Goal: Answer question/provide support

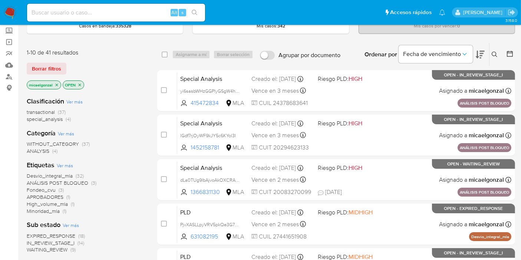
scroll to position [82, 0]
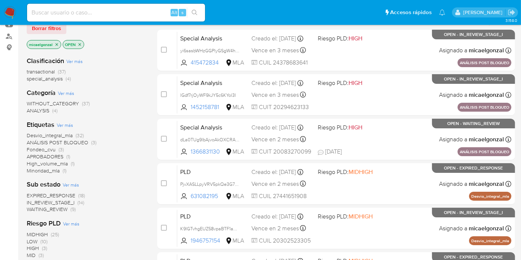
click at [51, 213] on div "Clasificación Ver más transactional (37) special_analysis (4) Categoría Ver más…" at bounding box center [86, 176] width 119 height 252
click at [53, 212] on span "WAITING_REVIEW (9)" at bounding box center [51, 209] width 49 height 7
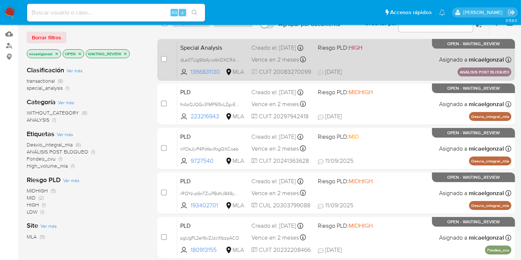
scroll to position [18, 0]
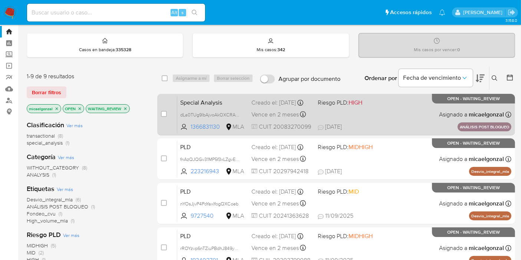
click at [418, 121] on div "Special Analysis dLa0TUg9lbAjvoAkOXCRAHqo 1366831130 MLA Riesgo PLD: HIGH Cread…" at bounding box center [344, 114] width 334 height 37
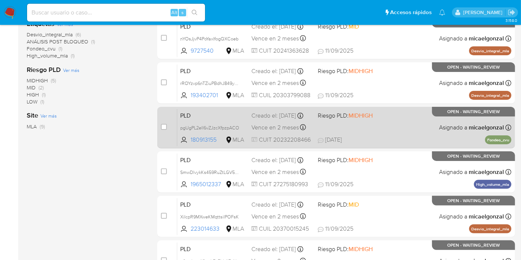
scroll to position [265, 0]
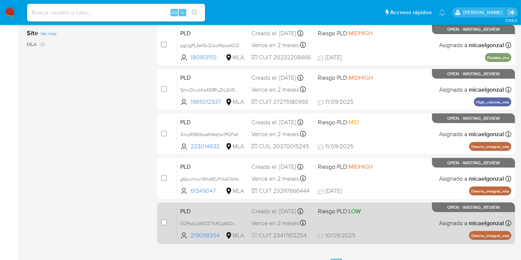
click at [417, 210] on div "PLD 0DPp4yLW67ZTKRCpWQxEGF9P 219098354 MLA Riesgo PLD: LOW Creado el: 12/08/202…" at bounding box center [344, 222] width 334 height 37
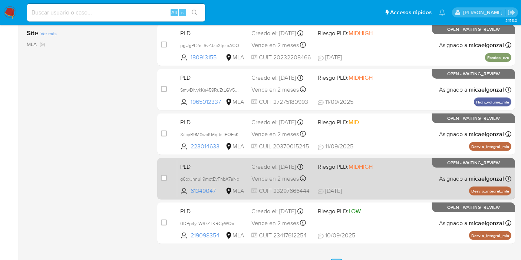
click at [392, 181] on div "PLD g6pxJnnuil9mdtEyFhbA7aNo 61349047 MLA Riesgo PLD: MIDHIGH Creado el: 12/08/…" at bounding box center [344, 178] width 334 height 37
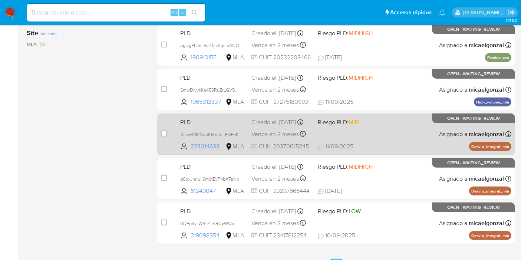
click at [396, 143] on span "11/09/2025 11/09/2025 13:58" at bounding box center [381, 146] width 127 height 8
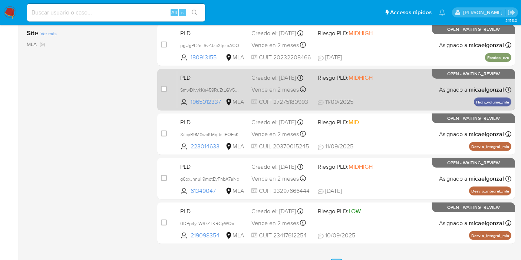
click at [394, 94] on div "PLD SmwDlvykKs459RuZtLGV5CFc 1965012337 MLA Riesgo PLD: MIDHIGH Creado el: 12/0…" at bounding box center [344, 89] width 334 height 37
click at [426, 85] on div "PLD SmwDlvykKs459RuZtLGV5CFc 1965012337 MLA Riesgo PLD: MIDHIGH Creado el: 12/0…" at bounding box center [344, 89] width 334 height 37
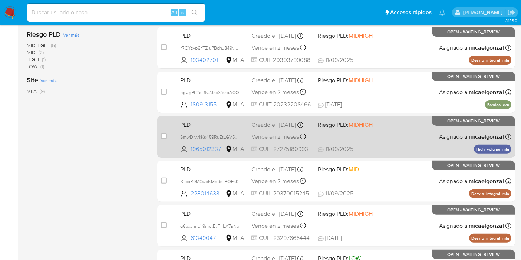
scroll to position [183, 0]
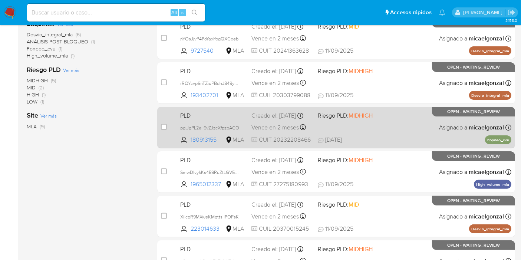
click at [390, 129] on div "PLD pgUgPL2elI6vZJzcXfpzpACO 180913155 MLA Riesgo PLD: MIDHIGH Creado el: 12/08…" at bounding box center [344, 127] width 334 height 37
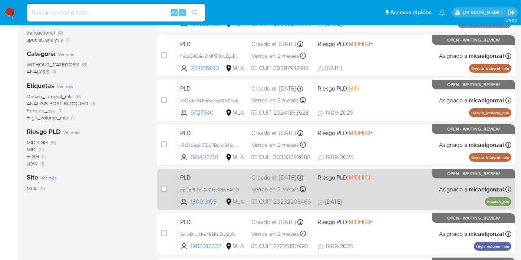
scroll to position [100, 0]
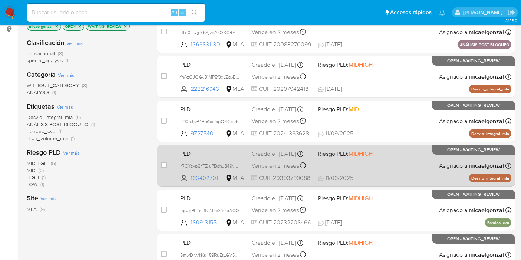
click at [365, 168] on div "PLD rROYzvp6nTZiuPBdhJ849yRo 193402701 MLA Riesgo PLD: MIDHIGH Creado el: 12/08…" at bounding box center [344, 165] width 334 height 37
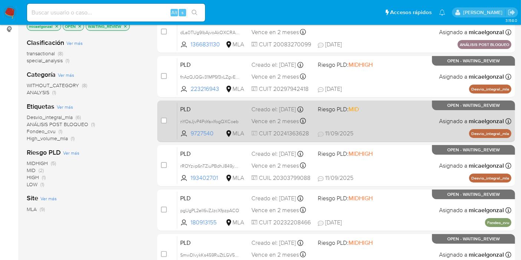
click at [388, 117] on div "PLD nYOsJjvP4PoYaxIfogQXCoeb 9727540 MLA Riesgo PLD: MID Creado el: 12/08/2025 …" at bounding box center [344, 120] width 334 height 37
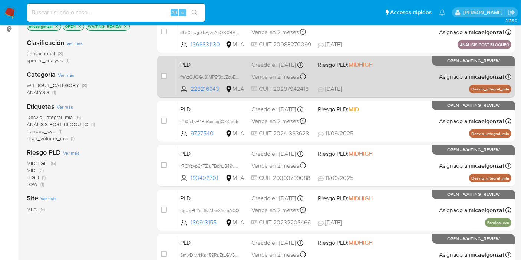
click at [373, 75] on div "PLD fnAzQJQGv31MP5f3xLZgvEDP 223216943 MLA Riesgo PLD: MIDHIGH Creado el: 12/08…" at bounding box center [344, 76] width 334 height 37
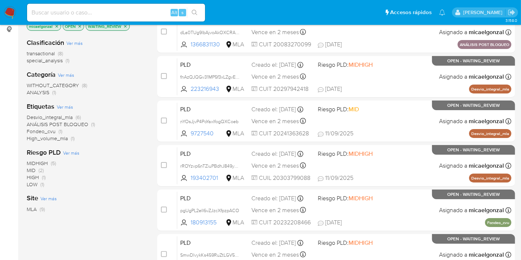
click at [9, 12] on img at bounding box center [10, 12] width 13 height 13
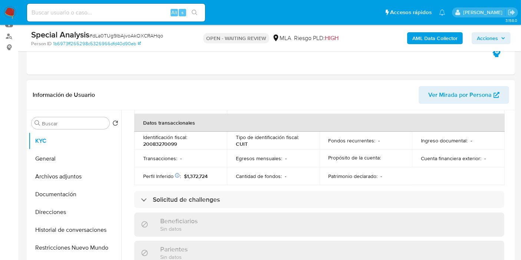
scroll to position [390, 0]
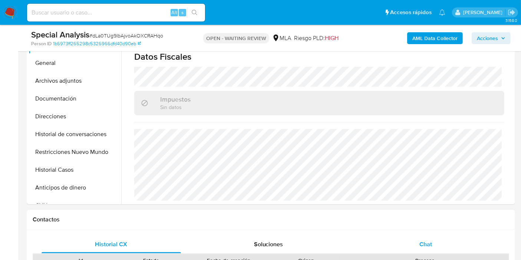
select select "10"
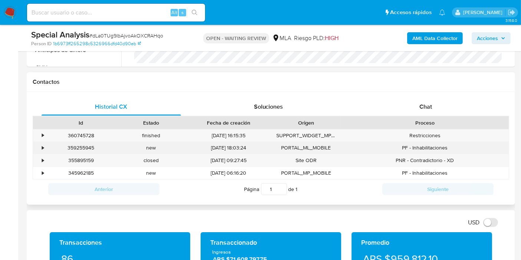
scroll to position [329, 0]
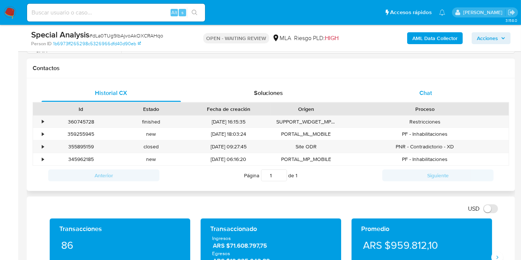
drag, startPoint x: 433, startPoint y: 108, endPoint x: 441, endPoint y: 95, distance: 15.1
click at [435, 107] on div "Proceso" at bounding box center [424, 108] width 157 height 7
click at [441, 95] on div "Chat" at bounding box center [425, 93] width 139 height 18
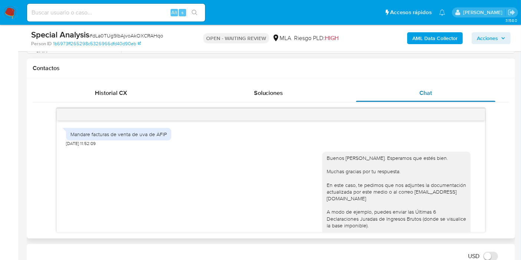
scroll to position [652, 0]
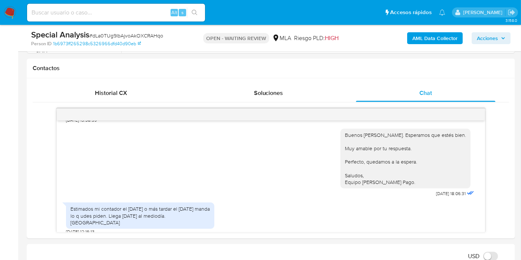
click at [16, 16] on nav "Pausado Ver notificaciones Alt s Accesos rápidos Presiona las siguientes teclas…" at bounding box center [260, 12] width 521 height 25
click at [10, 14] on img at bounding box center [10, 12] width 13 height 13
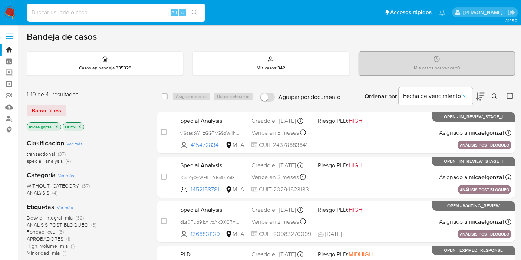
click at [67, 15] on input at bounding box center [116, 13] width 178 height 10
paste input "g6pxJnnuil9mdtEyFhbA7aNo"
type input "g6pxJnnuil9mdtEyFhbA7aNo"
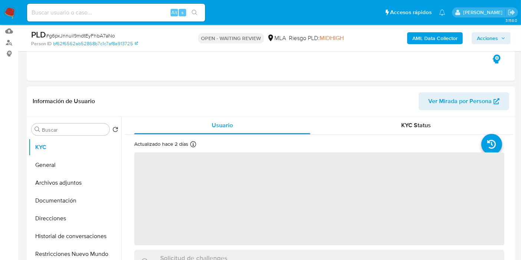
scroll to position [123, 0]
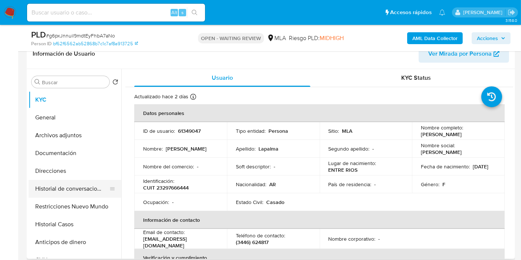
select select "10"
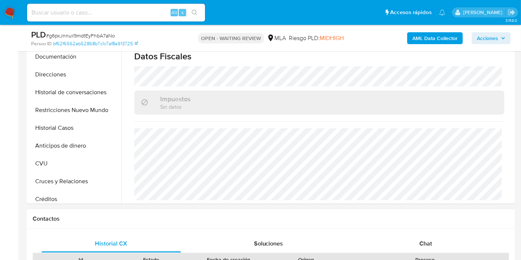
scroll to position [247, 0]
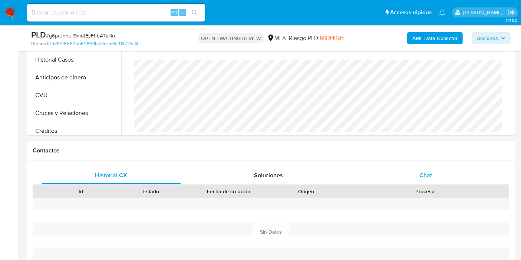
click at [438, 174] on div "Chat" at bounding box center [425, 175] width 139 height 18
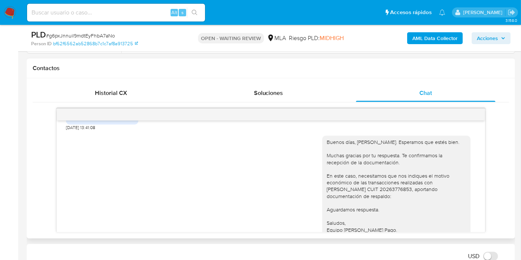
scroll to position [191, 0]
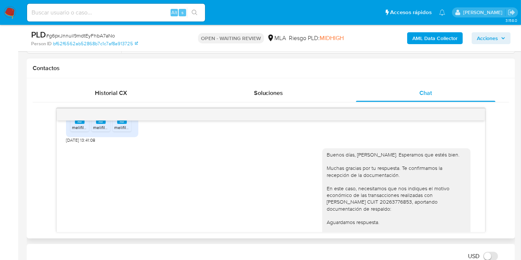
click at [374, 198] on div "Buenos [PERSON_NAME]. Esperamos que estés bien. Muchas gracias por tu respuesta…" at bounding box center [396, 198] width 139 height 95
copy div "20263776853"
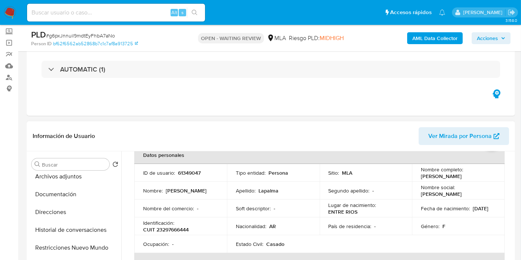
scroll to position [0, 0]
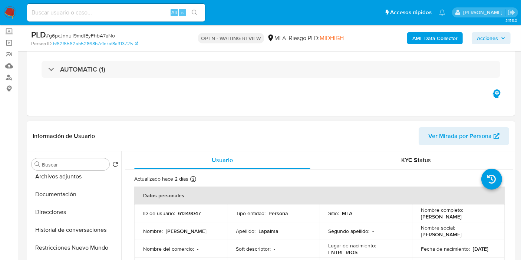
drag, startPoint x: 468, startPoint y: 216, endPoint x: 410, endPoint y: 216, distance: 58.2
click at [412, 216] on td "Nombre completo : Maria Silvina Lapalma" at bounding box center [458, 213] width 93 height 18
copy p "Maria Silvina Lapalma"
click at [44, 191] on button "Documentación" at bounding box center [72, 194] width 87 height 18
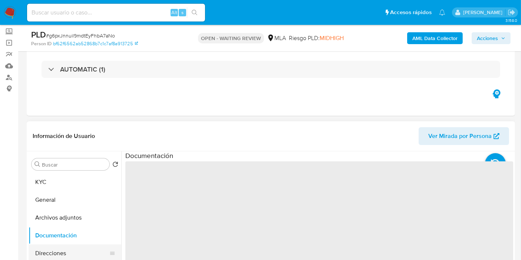
click at [59, 203] on button "General" at bounding box center [75, 200] width 93 height 18
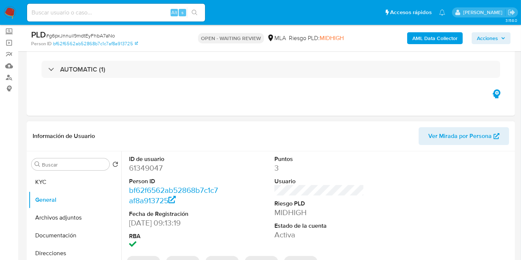
drag, startPoint x: 140, startPoint y: 173, endPoint x: 146, endPoint y: 168, distance: 8.2
click at [141, 172] on dl "ID de usuario 61349047 Person ID bf62f6562ab52868b7c1c7af8a913725 Fecha de Regi…" at bounding box center [174, 203] width 90 height 96
click at [146, 168] on dd "61349047" at bounding box center [174, 168] width 90 height 10
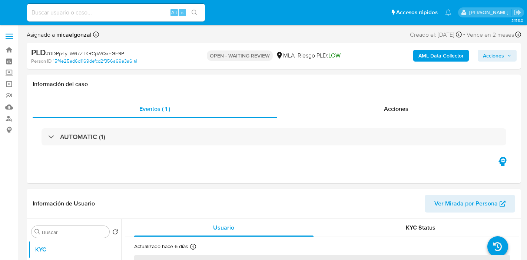
select select "10"
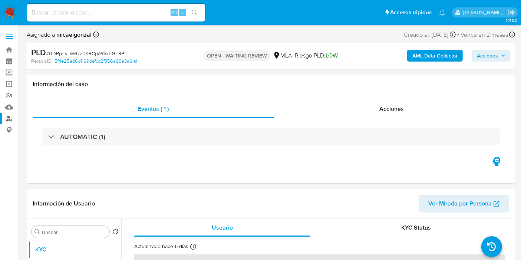
click at [9, 115] on link "Buscador de personas" at bounding box center [44, 118] width 88 height 11
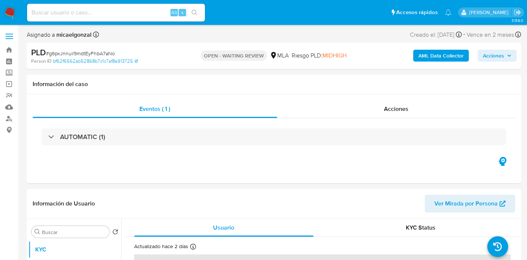
select select "10"
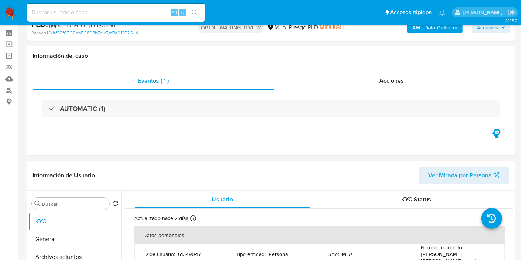
scroll to position [165, 0]
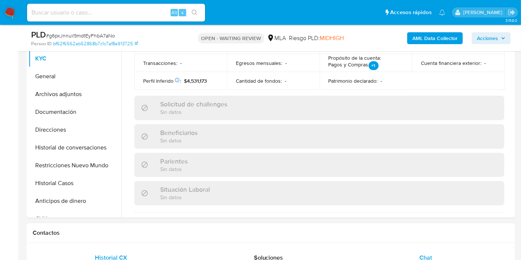
click at [430, 256] on span "Chat" at bounding box center [425, 257] width 13 height 9
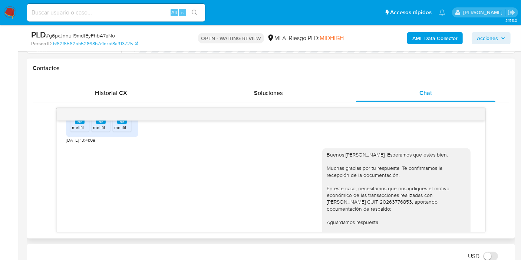
scroll to position [314, 0]
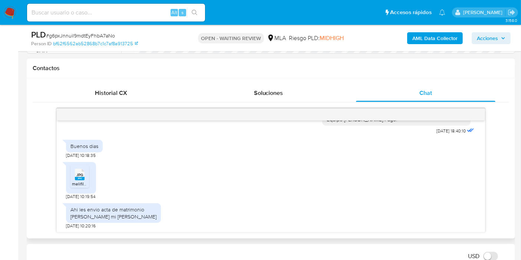
click at [72, 172] on div "JPG JPG" at bounding box center [80, 173] width 16 height 14
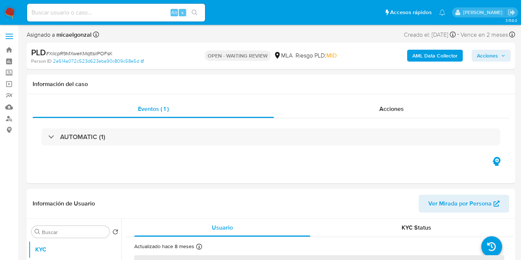
select select "10"
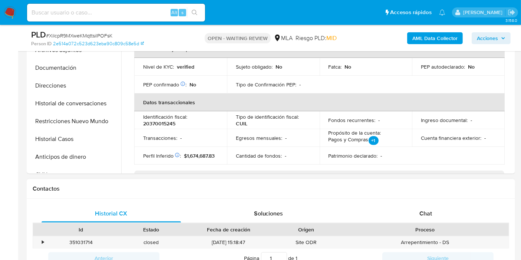
scroll to position [247, 0]
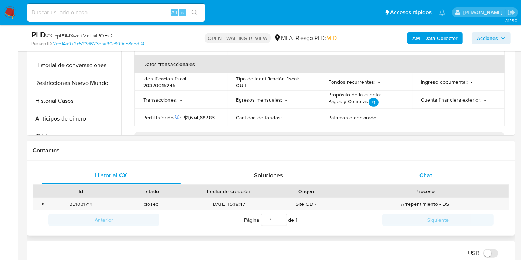
click at [445, 182] on div "Chat" at bounding box center [425, 175] width 139 height 18
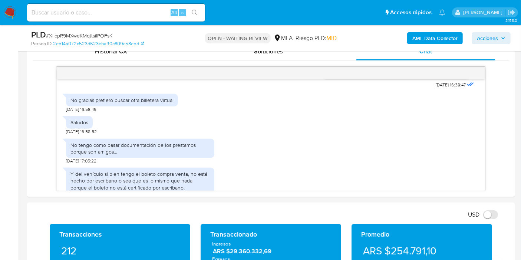
scroll to position [266, 0]
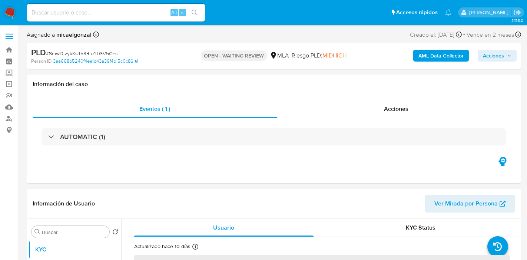
select select "10"
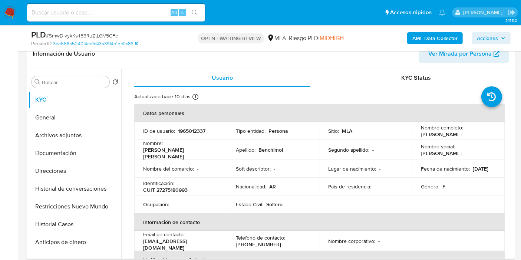
scroll to position [123, 0]
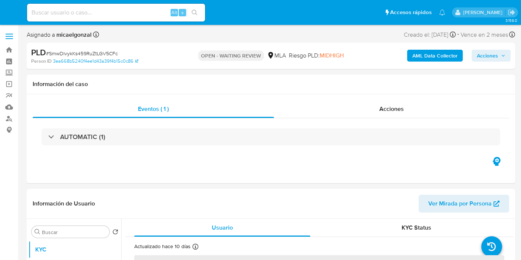
select select "10"
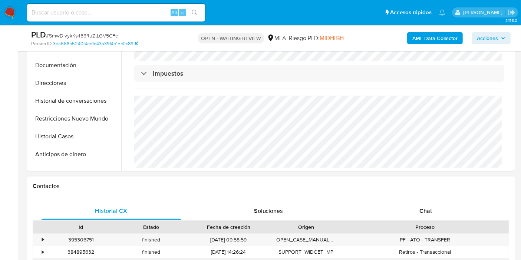
scroll to position [247, 0]
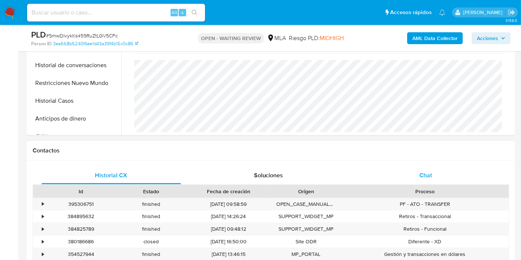
click at [423, 175] on span "Chat" at bounding box center [425, 175] width 13 height 9
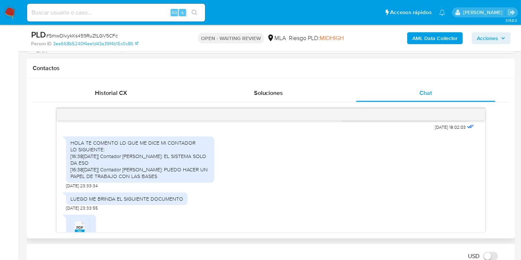
scroll to position [364, 0]
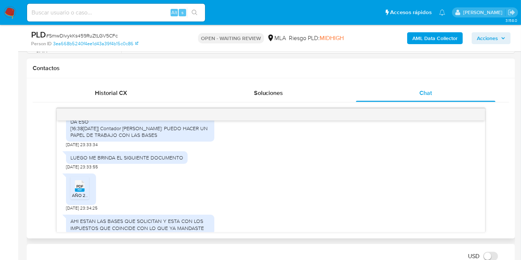
click at [74, 192] on div "PDF PDF" at bounding box center [80, 185] width 16 height 14
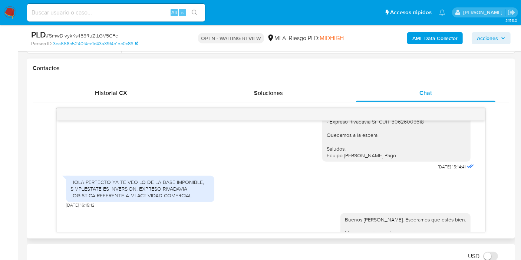
scroll to position [158, 0]
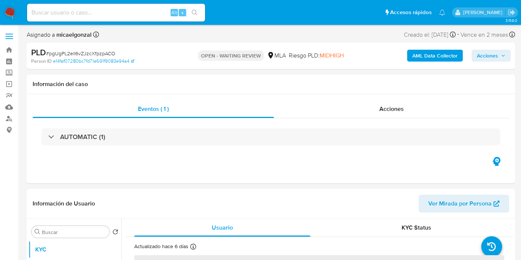
select select "10"
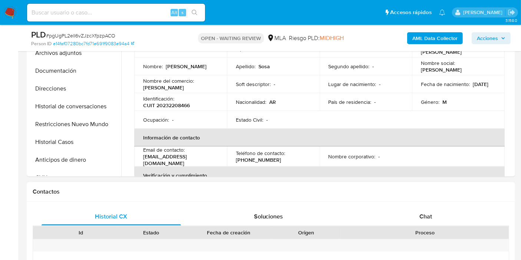
scroll to position [82, 0]
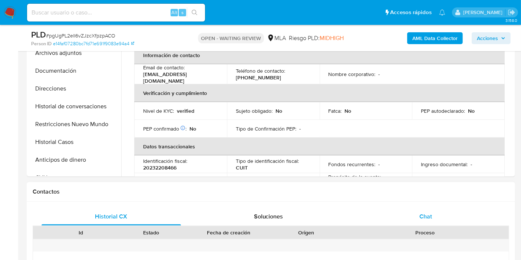
click at [432, 223] on div "Chat" at bounding box center [425, 217] width 139 height 18
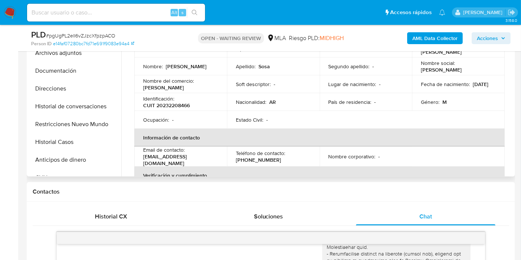
scroll to position [123, 0]
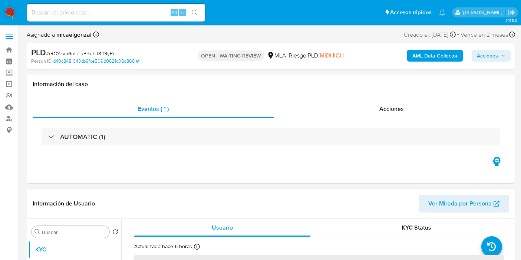
select select "10"
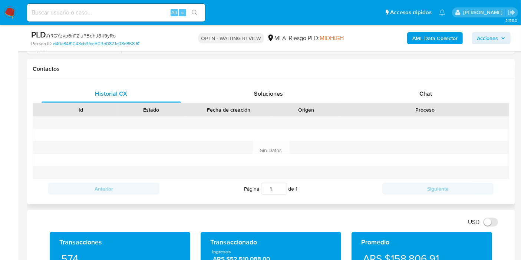
scroll to position [329, 0]
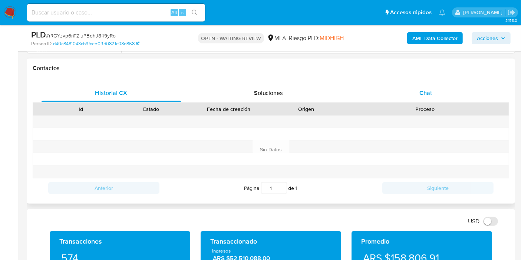
click at [453, 98] on div "Chat" at bounding box center [425, 93] width 139 height 18
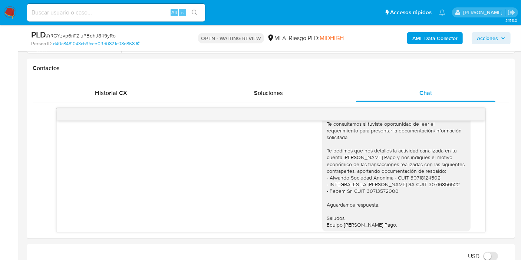
scroll to position [165, 0]
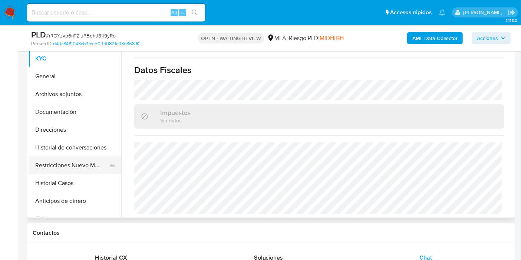
click at [55, 165] on button "Restricciones Nuevo Mundo" at bounding box center [72, 165] width 87 height 18
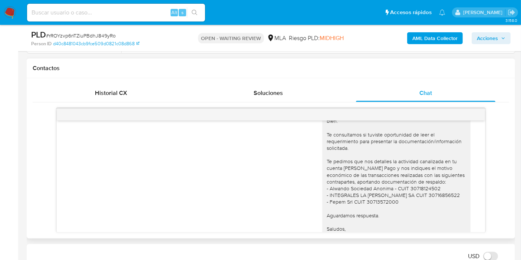
scroll to position [737, 0]
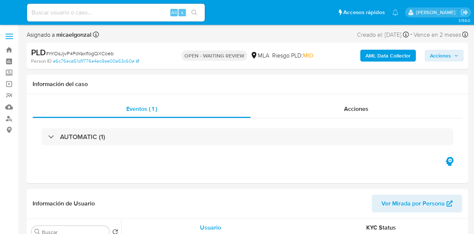
select select "10"
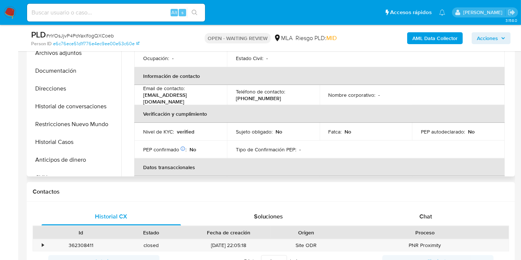
scroll to position [165, 0]
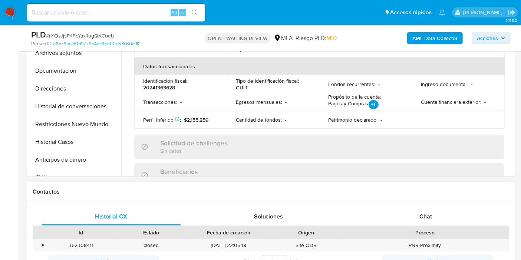
click at [436, 203] on div "Historial CX Soluciones Chat Id Estado Fecha de creación Origen Proceso • 36230…" at bounding box center [271, 239] width 488 height 75
click at [436, 216] on div "Chat" at bounding box center [425, 217] width 139 height 18
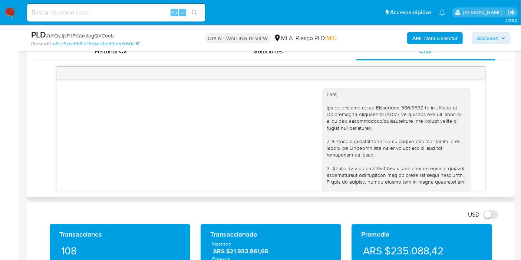
scroll to position [739, 0]
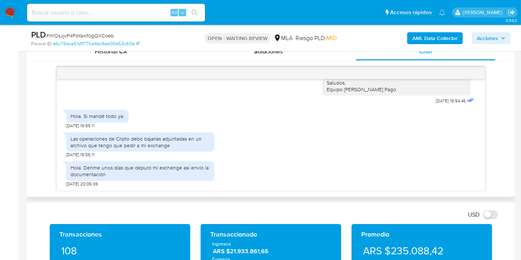
click at [123, 169] on div "Hola. Denme unos días que depuró mi exchenge así envío la documentación" at bounding box center [139, 170] width 139 height 13
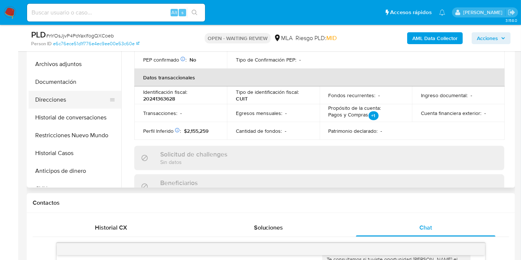
scroll to position [165, 0]
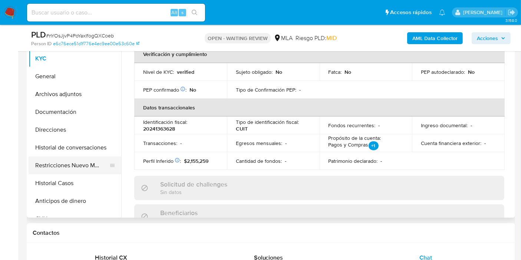
click at [63, 162] on button "Restricciones Nuevo Mundo" at bounding box center [72, 165] width 87 height 18
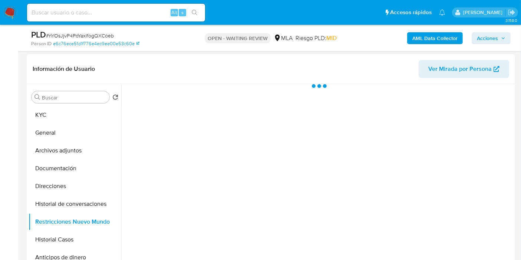
scroll to position [41, 0]
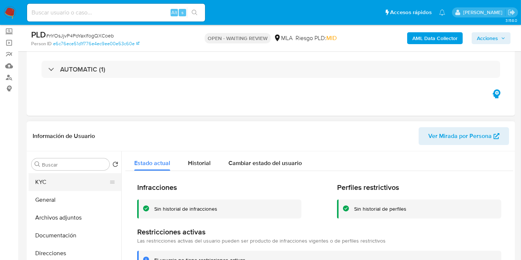
click at [59, 183] on button "KYC" at bounding box center [72, 182] width 87 height 18
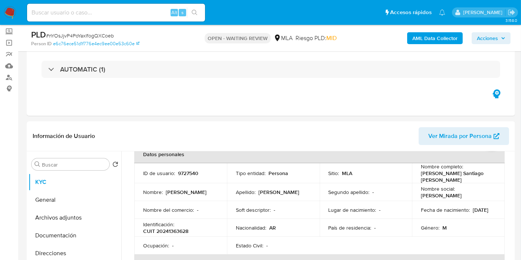
click at [13, 10] on img at bounding box center [10, 12] width 13 height 13
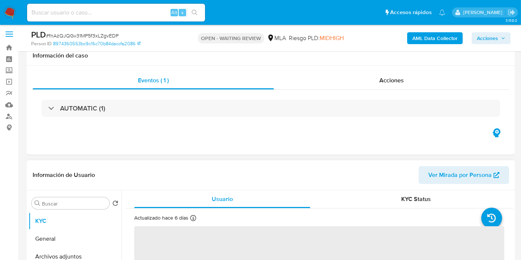
scroll to position [123, 0]
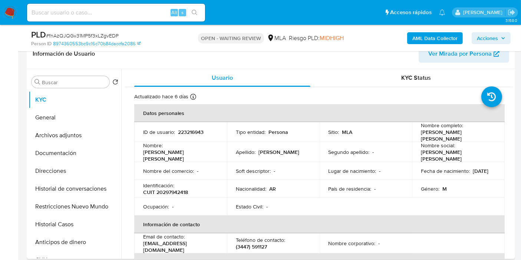
select select "10"
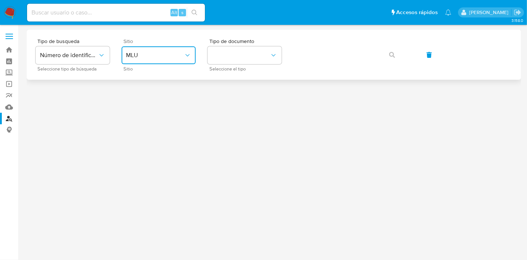
click at [130, 48] on button "MLU" at bounding box center [159, 55] width 74 height 18
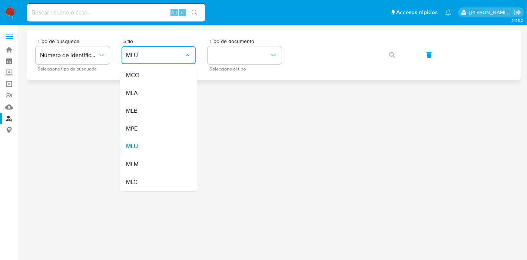
drag, startPoint x: 145, startPoint y: 95, endPoint x: 206, endPoint y: 74, distance: 64.2
click at [146, 95] on div "MLA" at bounding box center [156, 93] width 61 height 18
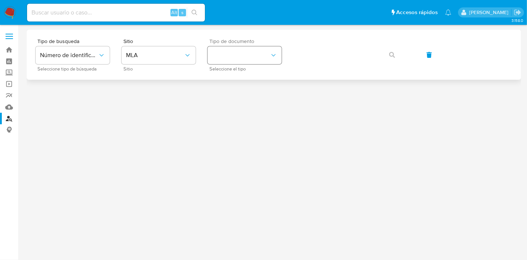
drag, startPoint x: 263, startPoint y: 70, endPoint x: 264, endPoint y: 61, distance: 9.6
click at [264, 69] on span "Seleccione el tipo" at bounding box center [246, 69] width 74 height 4
click at [264, 60] on button "identificationType" at bounding box center [245, 55] width 74 height 18
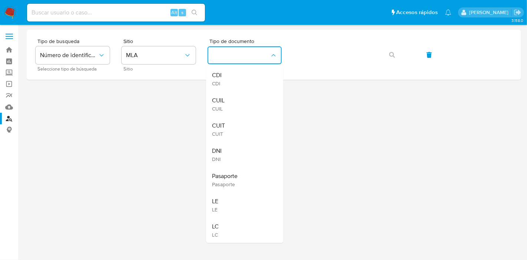
drag, startPoint x: 249, startPoint y: 95, endPoint x: 286, endPoint y: 80, distance: 39.8
click at [250, 95] on div "CUIL CUIL" at bounding box center [242, 104] width 61 height 25
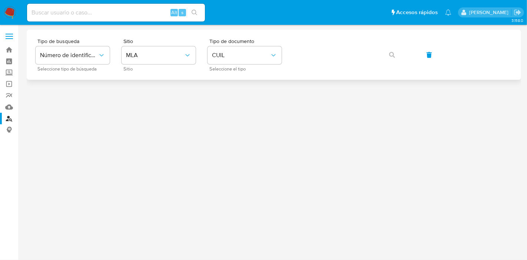
click at [322, 63] on div "Tipo de busqueda Número de identificación Seleccione tipo de búsqueda Sitio MLA…" at bounding box center [274, 55] width 477 height 32
click at [393, 56] on icon "button" at bounding box center [392, 55] width 6 height 6
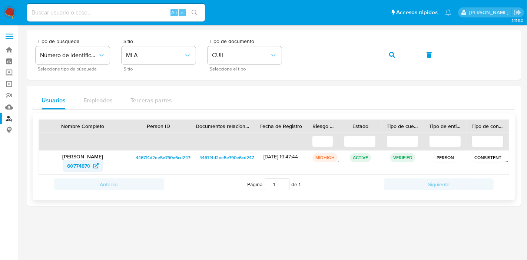
click at [77, 165] on span "60774870" at bounding box center [78, 166] width 23 height 12
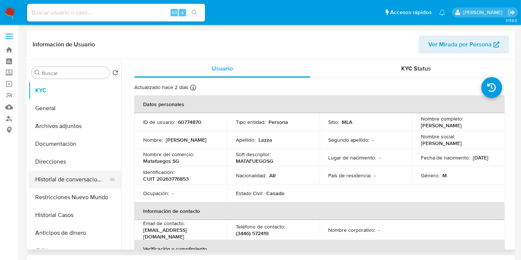
select select "10"
click at [75, 156] on button "Direcciones" at bounding box center [72, 162] width 87 height 18
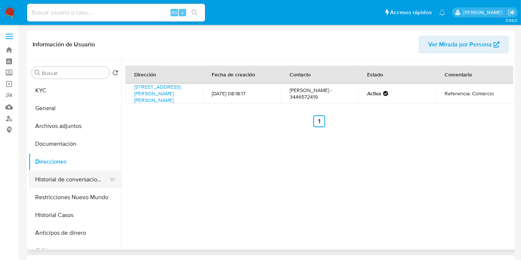
click at [66, 177] on button "Historial de conversaciones" at bounding box center [72, 179] width 87 height 18
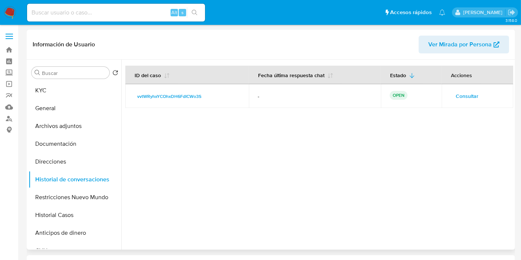
click at [467, 99] on span "Consultar" at bounding box center [467, 96] width 23 height 10
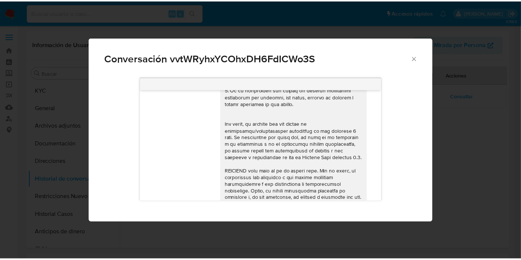
scroll to position [184, 0]
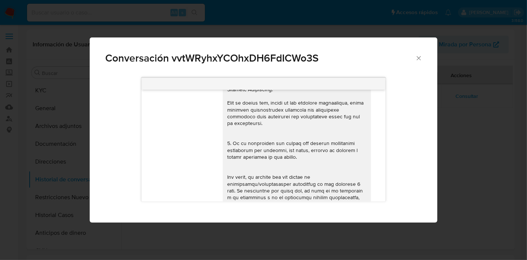
click at [44, 150] on div "Conversación vvtWRyhxYCOhxDH6FdICWo3S 18/08/2025 17:43:36 Hola, Esperamos que t…" at bounding box center [263, 130] width 527 height 260
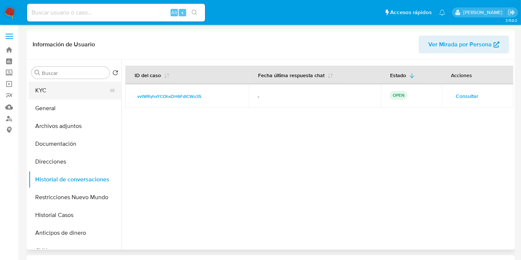
click at [73, 95] on button "KYC" at bounding box center [72, 91] width 87 height 18
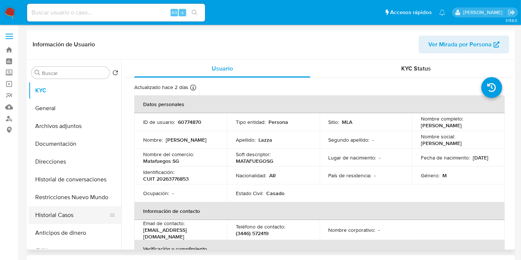
click at [64, 211] on button "Historial Casos" at bounding box center [72, 215] width 87 height 18
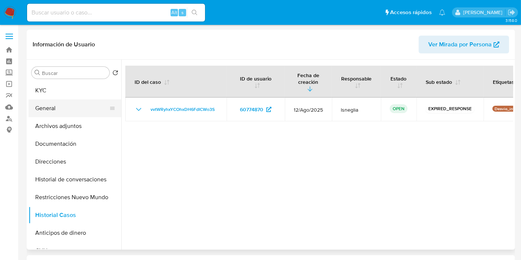
click at [75, 110] on button "General" at bounding box center [72, 108] width 87 height 18
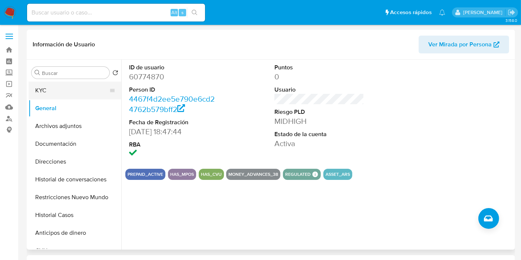
click at [95, 93] on button "KYC" at bounding box center [72, 91] width 87 height 18
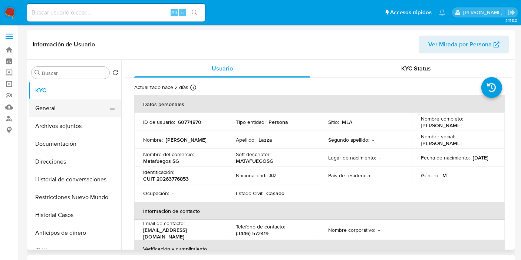
click at [75, 109] on button "General" at bounding box center [72, 108] width 87 height 18
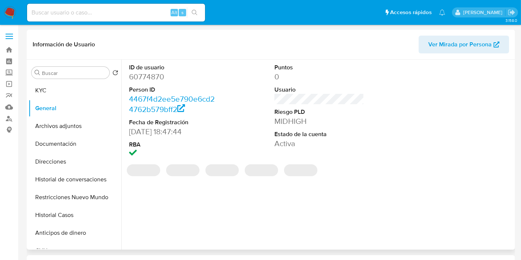
click at [159, 84] on dl "ID de usuario 60774870 Person ID 4467f4d2ee5e790e6cd24762b579bff2 Fecha de Regi…" at bounding box center [174, 111] width 90 height 96
click at [154, 77] on dd "60774870" at bounding box center [174, 77] width 90 height 10
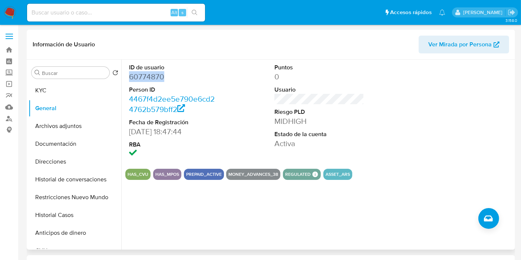
copy dd "60774870"
click at [70, 87] on button "KYC" at bounding box center [72, 91] width 87 height 18
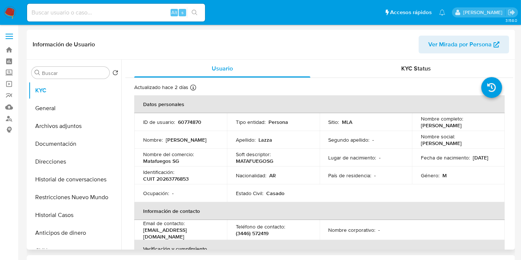
drag, startPoint x: 478, startPoint y: 125, endPoint x: 410, endPoint y: 125, distance: 67.8
click at [412, 125] on td "Nombre completo : Mauricio Rodrigo Lazza" at bounding box center [458, 122] width 93 height 18
copy p "Mauricio Rodrigo Lazza"
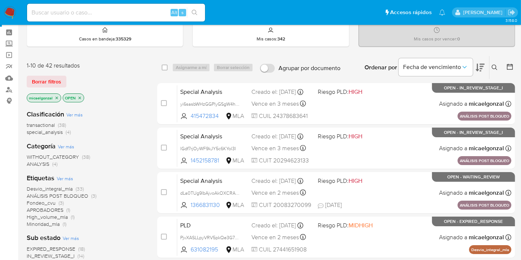
scroll to position [41, 0]
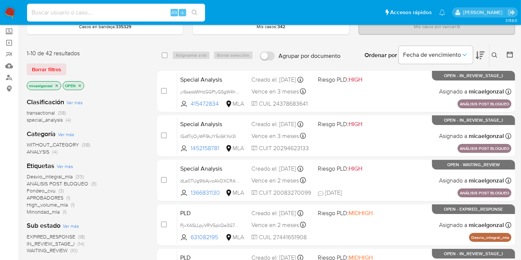
click at [120, 10] on input at bounding box center [116, 13] width 178 height 10
paste input "sVBN27nLjspvyFzicOhg3w5t"
type input "sVBN27nLjspvyFzicOhg3w5t"
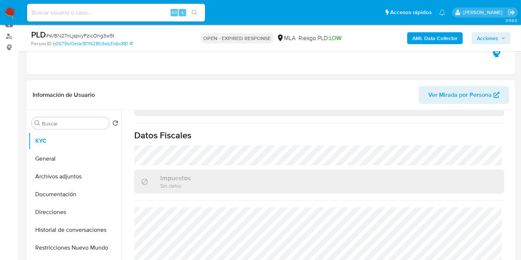
scroll to position [397, 0]
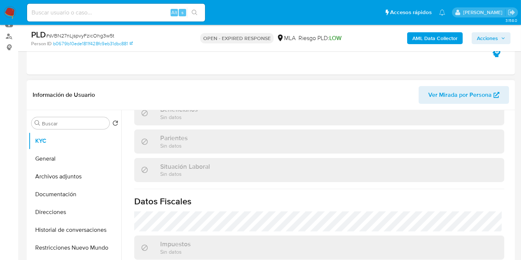
select select "10"
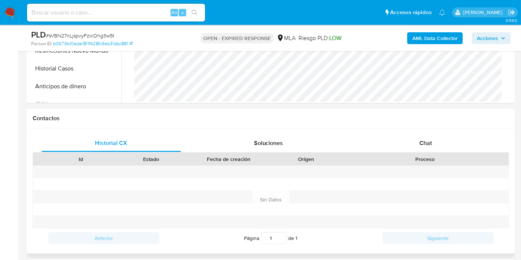
scroll to position [329, 0]
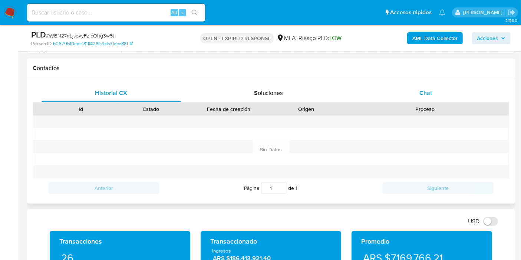
drag, startPoint x: 453, startPoint y: 76, endPoint x: 440, endPoint y: 86, distance: 16.5
click at [452, 77] on div "Contactos Historial CX Soluciones Chat Id Estado Fecha de creación Origen Proce…" at bounding box center [271, 131] width 488 height 145
click at [440, 86] on div "Chat" at bounding box center [425, 93] width 139 height 18
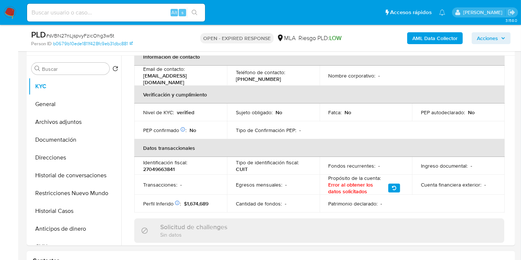
scroll to position [99, 0]
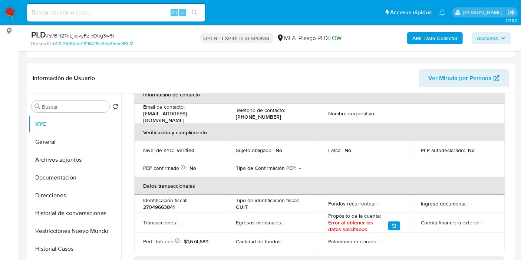
click at [160, 183] on th "Datos transaccionales" at bounding box center [319, 186] width 370 height 18
click at [77, 219] on button "Historial de conversaciones" at bounding box center [72, 213] width 87 height 18
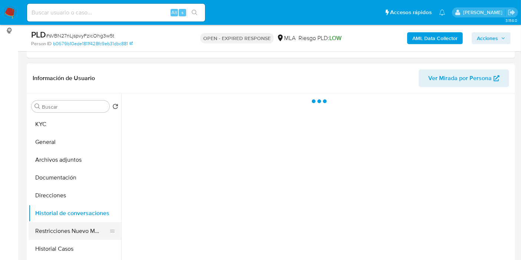
click at [69, 226] on button "Restricciones Nuevo Mundo" at bounding box center [72, 231] width 87 height 18
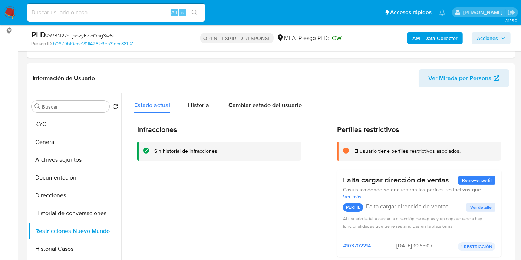
click at [119, 18] on div "Alt s" at bounding box center [116, 13] width 178 height 18
click at [123, 13] on input at bounding box center [116, 13] width 178 height 10
paste input "PjvXASLLpyVRV5pkQe3G7w8C"
type input "PjvXASLLpyVRV5pkQe3G7w8C"
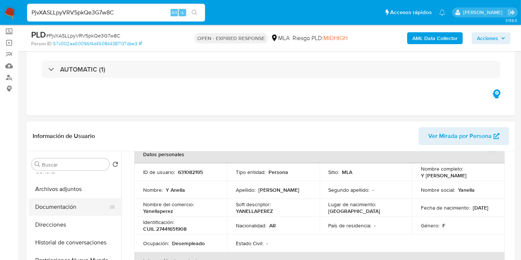
scroll to position [41, 0]
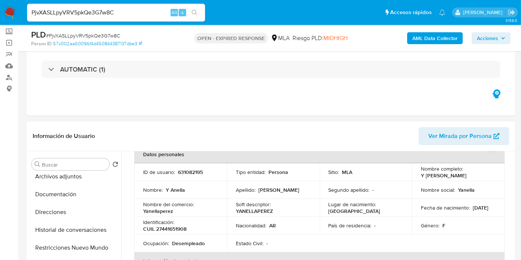
select select "10"
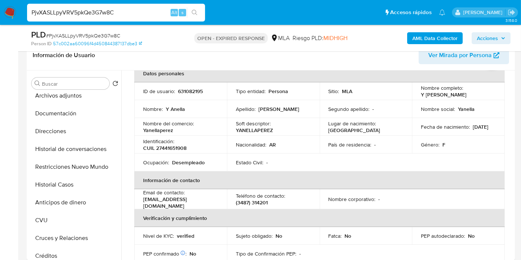
scroll to position [123, 0]
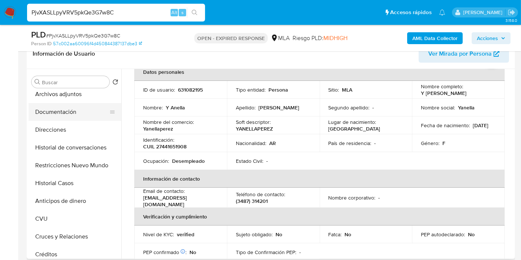
click at [77, 113] on button "Documentación" at bounding box center [72, 112] width 87 height 18
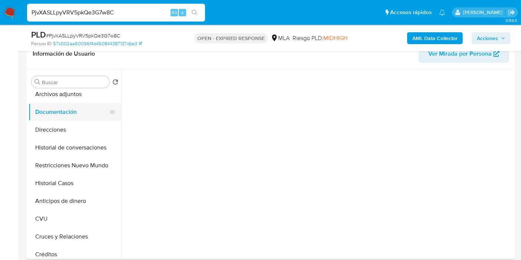
scroll to position [0, 0]
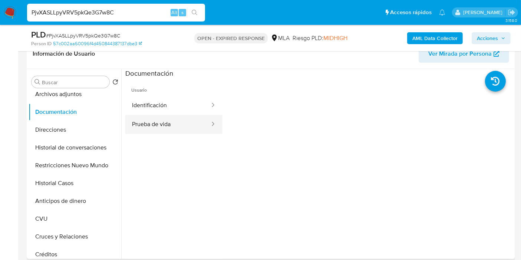
click at [162, 120] on button "Prueba de vida" at bounding box center [167, 124] width 85 height 19
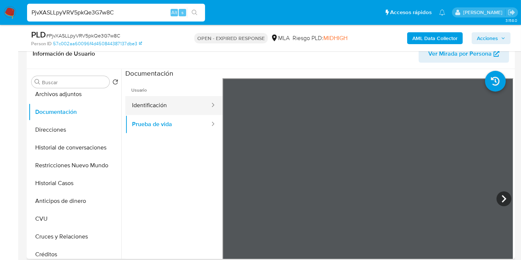
click at [177, 111] on button "Identificación" at bounding box center [167, 105] width 85 height 19
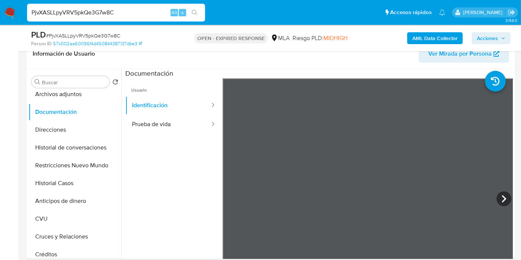
click at [10, 15] on img at bounding box center [10, 12] width 13 height 13
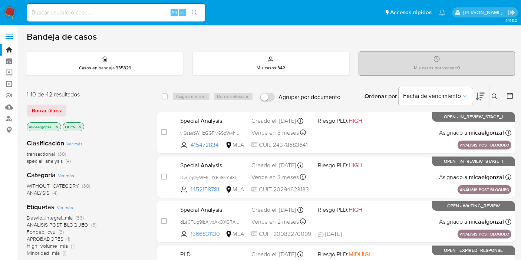
click at [41, 114] on span "Borrar filtros" at bounding box center [46, 110] width 29 height 10
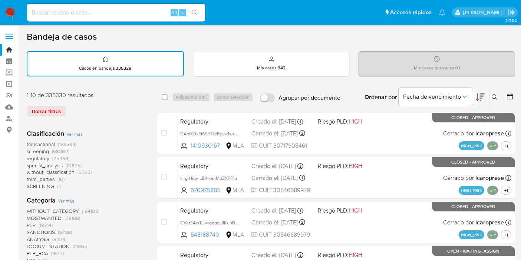
click at [489, 94] on button at bounding box center [495, 97] width 12 height 9
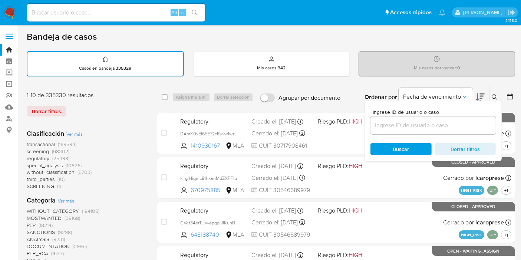
click at [428, 130] on div at bounding box center [432, 125] width 125 height 18
click at [428, 128] on input at bounding box center [432, 125] width 125 height 10
paste input "0DPp4yLW67ZTKRCpWQxEGF9P"
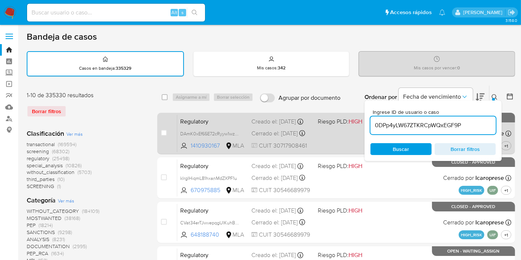
type input "0DPp4yLW67ZTKRCpWQxEGF9P"
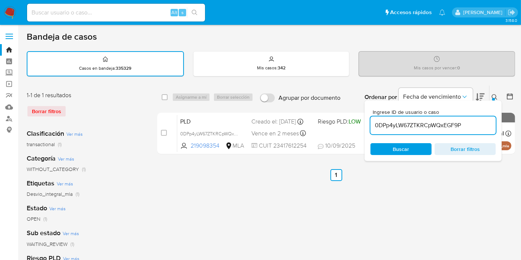
click at [168, 97] on div "select-all-cases-checkbox" at bounding box center [166, 97] width 9 height 9
click at [164, 96] on input "checkbox" at bounding box center [165, 97] width 6 height 6
checkbox input "true"
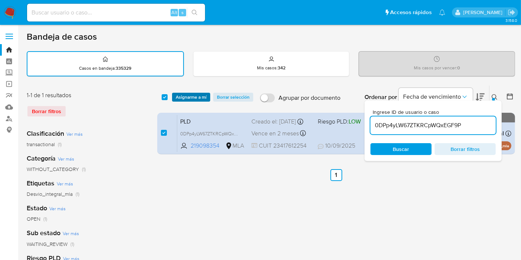
click at [193, 97] on span "Asignarme a mí" at bounding box center [191, 96] width 31 height 7
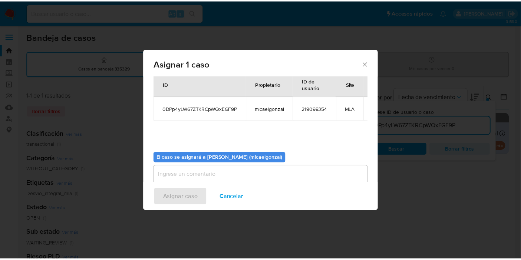
scroll to position [44, 0]
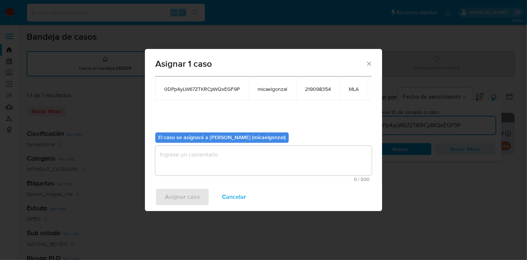
click at [206, 177] on span "0 / 500" at bounding box center [264, 179] width 212 height 5
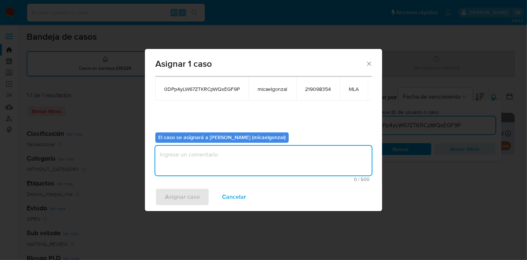
click at [212, 158] on textarea "assign-modal" at bounding box center [263, 161] width 216 height 30
click at [182, 195] on span "Asignar caso" at bounding box center [182, 197] width 35 height 16
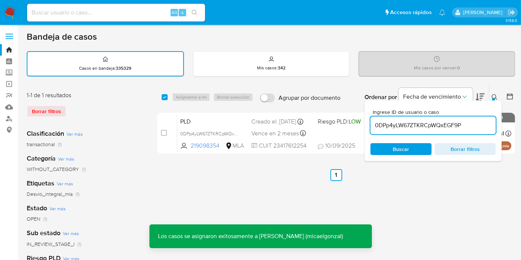
click at [116, 14] on input at bounding box center [116, 13] width 178 height 10
paste input "0DPp4yLW67ZTKRCpWQxEGF9P"
type input "0DPp4yLW67ZTKRCpWQxEGF9P"
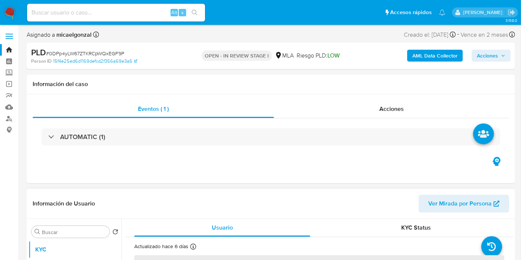
select select "10"
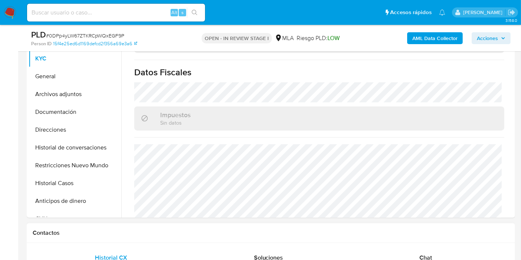
scroll to position [416, 0]
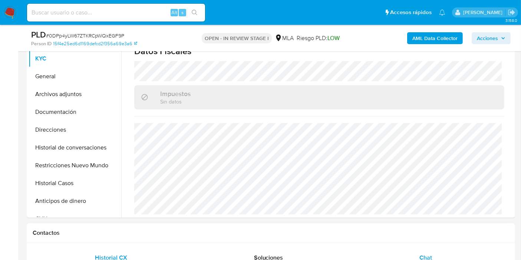
click at [413, 252] on div "Chat" at bounding box center [425, 258] width 139 height 18
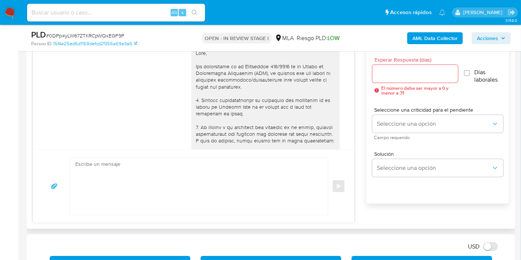
scroll to position [1050, 0]
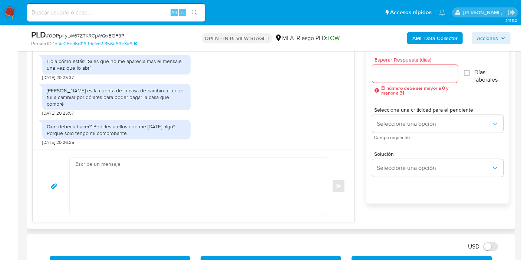
click at [132, 136] on div "Que debería hacer? Pedirles a ellos que me pasen algo? Porque solo tengo mi com…" at bounding box center [116, 129] width 148 height 19
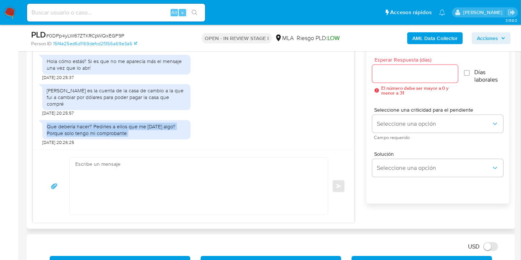
click at [132, 136] on div "Que debería hacer? Pedirles a ellos que me pasen algo? Porque solo tengo mi com…" at bounding box center [116, 129] width 148 height 19
click at [134, 128] on div "Que debería hacer? Pedirles a ellos que me pasen algo? Porque solo tengo mi com…" at bounding box center [116, 129] width 139 height 13
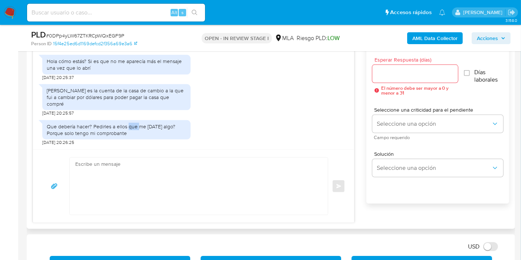
click at [134, 128] on div "Que debería hacer? Pedirles a ellos que me pasen algo? Porque solo tengo mi com…" at bounding box center [116, 129] width 139 height 13
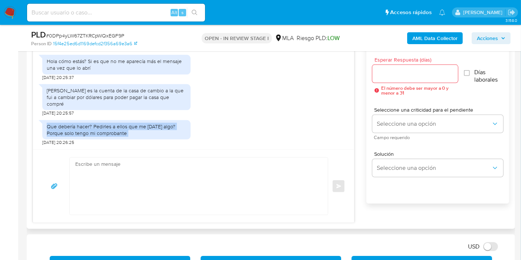
click at [134, 128] on div "Que debería hacer? Pedirles a ellos que me pasen algo? Porque solo tengo mi com…" at bounding box center [116, 129] width 139 height 13
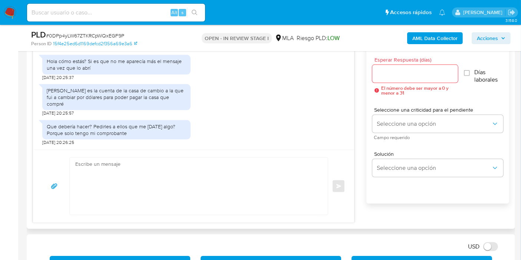
click at [159, 102] on div "Esa es la cuenta de la casa de cambio a la que fui a cambiar por dólares para p…" at bounding box center [116, 97] width 139 height 20
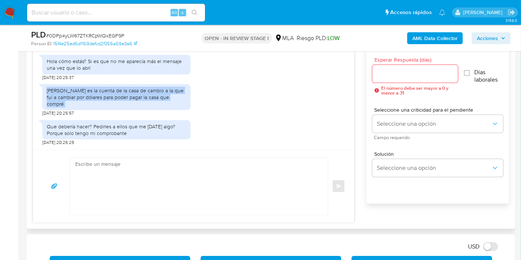
click at [159, 102] on div "Esa es la cuenta de la casa de cambio a la que fui a cambiar por dólares para p…" at bounding box center [116, 97] width 139 height 20
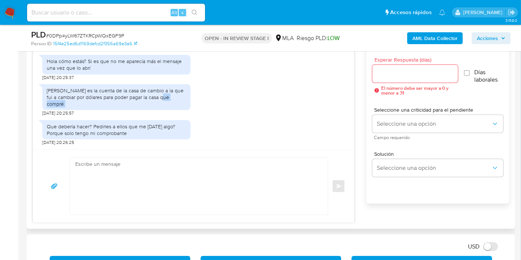
click at [159, 102] on div "Esa es la cuenta de la casa de cambio a la que fui a cambiar por dólares para p…" at bounding box center [116, 97] width 139 height 20
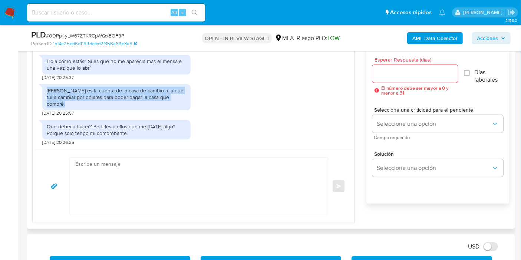
click at [159, 102] on div "Esa es la cuenta de la casa de cambio a la que fui a cambiar por dólares para p…" at bounding box center [116, 97] width 139 height 20
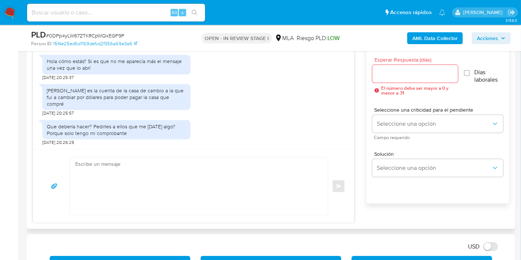
click at [156, 116] on div "Que debería hacer? Pedirles a ellos que me pasen algo? Porque solo tengo mi com…" at bounding box center [116, 130] width 148 height 29
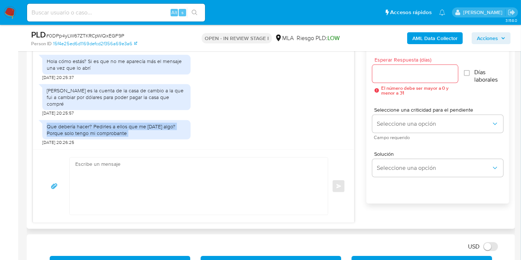
click at [156, 116] on div "Que debería hacer? Pedirles a ellos que me pasen algo? Porque solo tengo mi com…" at bounding box center [116, 130] width 148 height 29
click at [147, 142] on div "Que debería hacer? Pedirles a ellos que me pasen algo? Porque solo tengo mi com…" at bounding box center [116, 130] width 148 height 29
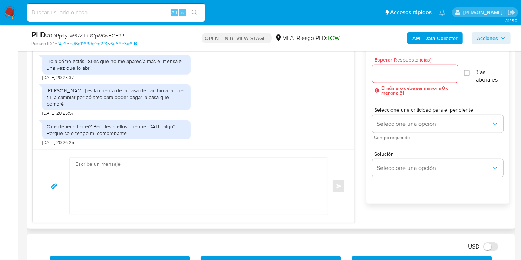
click at [147, 142] on div "Que debería hacer? Pedirles a ellos que me pasen algo? Porque solo tengo mi com…" at bounding box center [116, 130] width 148 height 29
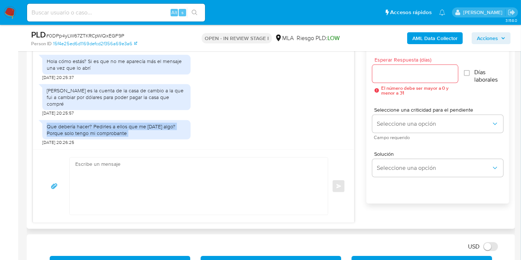
click at [147, 142] on div "Que debería hacer? Pedirles a ellos que me pasen algo? Porque solo tengo mi com…" at bounding box center [116, 130] width 148 height 29
click at [146, 133] on div "Que debería hacer? Pedirles a ellos que me pasen algo? Porque solo tengo mi com…" at bounding box center [116, 129] width 139 height 13
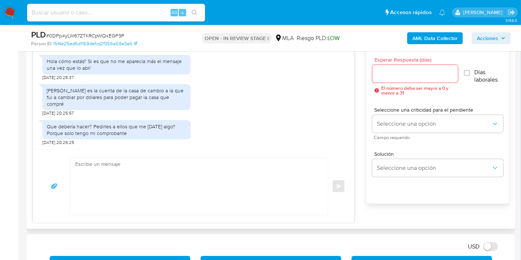
click at [146, 133] on div "Que debería hacer? Pedirles a ellos que me pasen algo? Porque solo tengo mi com…" at bounding box center [116, 129] width 139 height 13
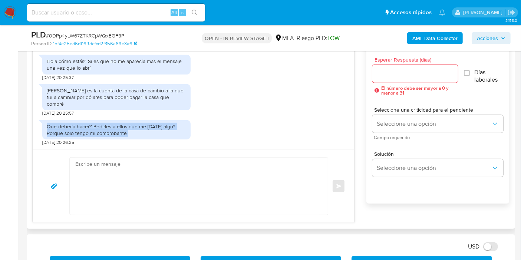
click at [146, 133] on div "Que debería hacer? Pedirles a ellos que me pasen algo? Porque solo tengo mi com…" at bounding box center [116, 129] width 139 height 13
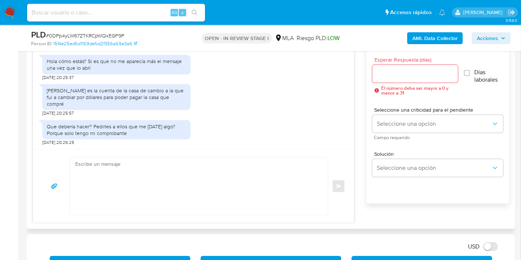
click at [145, 102] on div "Esa es la cuenta de la casa de cambio a la que fui a cambiar por dólares para p…" at bounding box center [116, 97] width 139 height 20
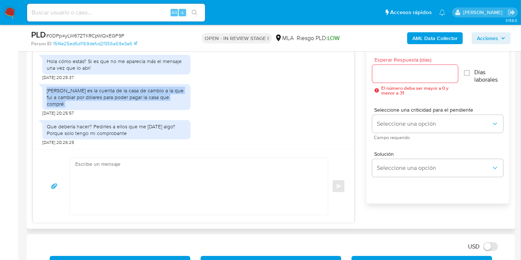
click at [145, 102] on div "Esa es la cuenta de la casa de cambio a la que fui a cambiar por dólares para p…" at bounding box center [116, 97] width 139 height 20
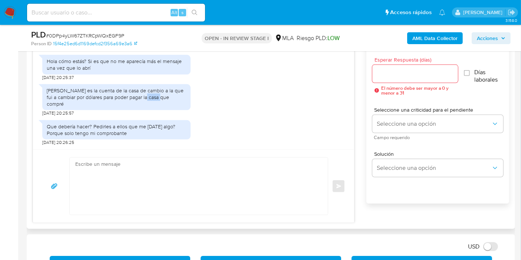
click at [145, 102] on div "Esa es la cuenta de la casa de cambio a la que fui a cambiar por dólares para p…" at bounding box center [116, 97] width 139 height 20
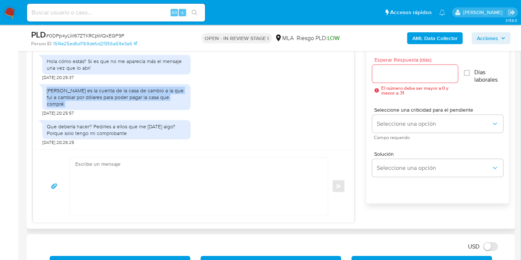
click at [145, 102] on div "Esa es la cuenta de la casa de cambio a la que fui a cambiar por dólares para p…" at bounding box center [116, 97] width 139 height 20
click at [132, 109] on div "Esa es la cuenta de la casa de cambio a la que fui a cambiar por dólares para p…" at bounding box center [116, 97] width 148 height 26
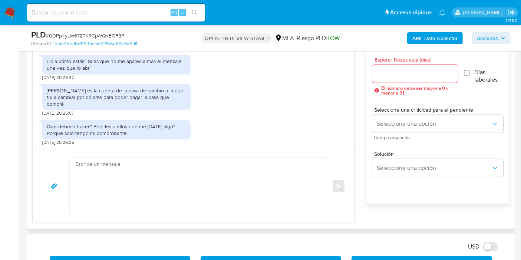
click at [136, 99] on div "Esa es la cuenta de la casa de cambio a la que fui a cambiar por dólares para p…" at bounding box center [116, 97] width 139 height 20
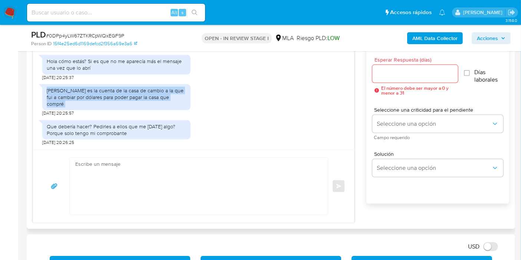
click at [136, 99] on div "Esa es la cuenta de la casa de cambio a la que fui a cambiar por dólares para p…" at bounding box center [116, 97] width 139 height 20
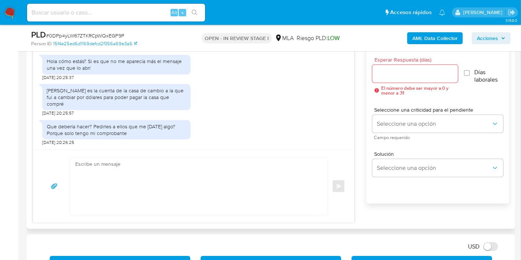
click at [144, 170] on textarea at bounding box center [196, 186] width 243 height 57
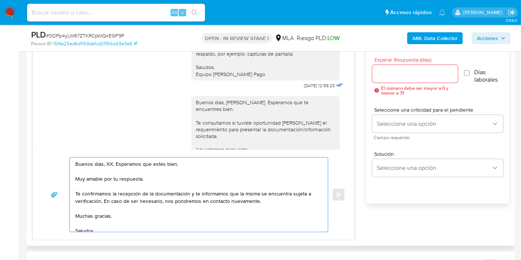
scroll to position [927, 0]
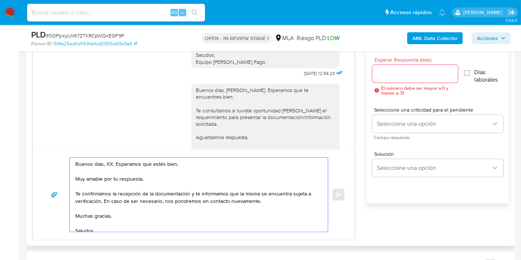
click at [106, 162] on textarea "Buenos días, XX. Esperamos que estés bien. Muy amable por tu respuesta. Te conf…" at bounding box center [196, 195] width 243 height 74
click at [132, 178] on textarea "Buenos días, María Belén. Esperamos que estés bien. Muy amable por tu respuesta…" at bounding box center [196, 195] width 243 height 74
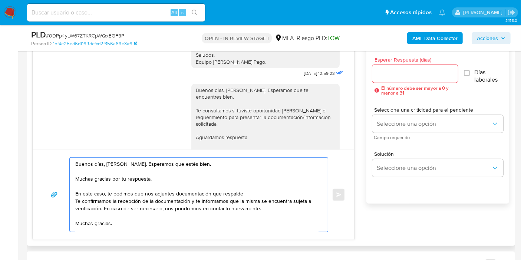
click at [268, 176] on textarea "Buenos días, María Belén. Esperamos que estés bien. Muchas gracias por tu respu…" at bounding box center [196, 195] width 243 height 74
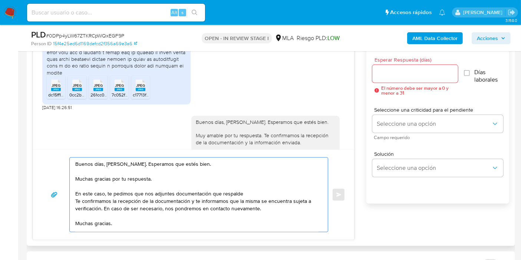
scroll to position [721, 0]
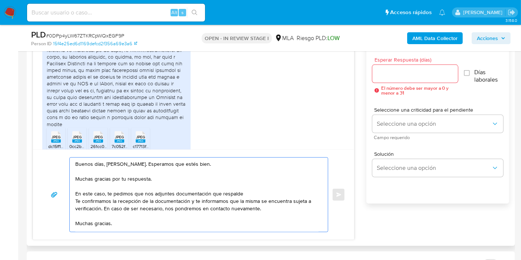
click at [218, 182] on textarea "Buenos días, María Belén. Esperamos que estés bien. Muchas gracias por tu respu…" at bounding box center [196, 195] width 243 height 74
click at [244, 194] on textarea "Buenos días, María Belén. Esperamos que estés bien. Muchas gracias por tu respu…" at bounding box center [196, 195] width 243 height 74
click at [255, 190] on textarea "Buenos días, María Belén. Esperamos que estés bien. Muchas gracias por tu respu…" at bounding box center [196, 195] width 243 height 74
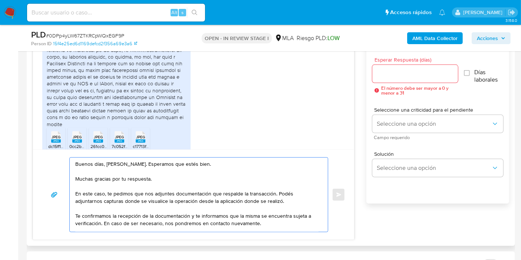
click at [224, 212] on textarea "Buenos días, María Belén. Esperamos que estés bien. Muchas gracias por tu respu…" at bounding box center [196, 195] width 243 height 74
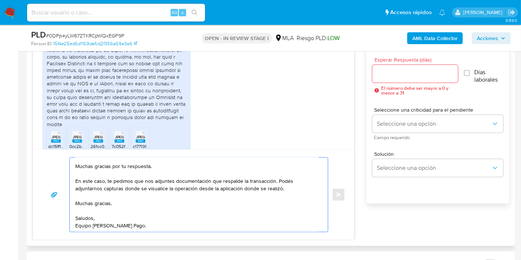
scroll to position [35, 0]
click at [108, 178] on textarea "Buenos días, María Belén. Esperamos que estés bien. Muchas gracias por tu respu…" at bounding box center [196, 195] width 243 height 74
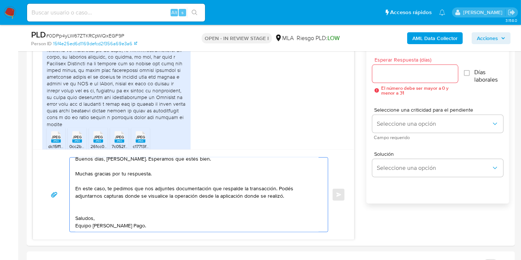
scroll to position [27, 0]
drag, startPoint x: 90, startPoint y: 215, endPoint x: 82, endPoint y: 221, distance: 9.5
click at [87, 217] on textarea "Buenos días, María Belén. Esperamos que estés bien. Muchas gracias por tu respu…" at bounding box center [196, 195] width 243 height 74
click at [82, 222] on textarea "Buenos días, María Belén. Esperamos que estés bien. Muchas gracias por tu respu…" at bounding box center [196, 195] width 243 height 74
click at [77, 225] on textarea "Buenos días, María Belén. Esperamos que estés bien. Muchas gracias por tu respu…" at bounding box center [196, 195] width 243 height 74
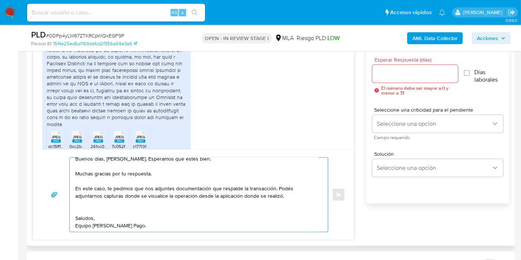
scroll to position [5, 0]
click at [109, 190] on textarea "Buenos días, María Belén. Esperamos que estés bien. Muchas gracias por tu respu…" at bounding box center [196, 195] width 243 height 74
click at [98, 202] on textarea "Buenos días, María Belén. Esperamos que estés bien. Muchas gracias por tu respu…" at bounding box center [196, 195] width 243 height 74
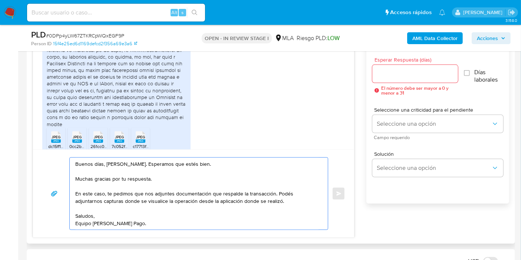
scroll to position [0, 0]
click at [275, 195] on textarea "Buenos días, María Belén. Esperamos que estés bien. Muchas gracias por tu respu…" at bounding box center [196, 194] width 243 height 72
click at [214, 201] on textarea "Buenos días, María Belén. Esperamos que estés bien. Muchas gracias por tu respu…" at bounding box center [196, 194] width 243 height 72
click at [119, 202] on textarea "Buenos días, María Belén. Esperamos que estés bien. Muchas gracias por tu respu…" at bounding box center [196, 194] width 243 height 72
click at [156, 192] on textarea "Buenos días, María Belén. Esperamos que estés bien. Muchas gracias por tu respu…" at bounding box center [196, 194] width 243 height 72
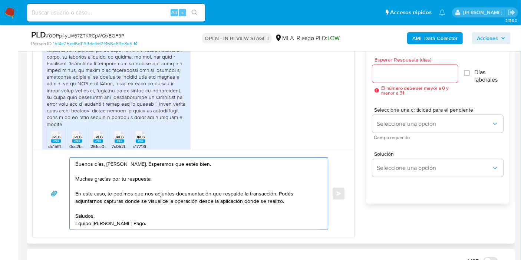
click at [190, 186] on textarea "Buenos días, María Belén. Esperamos que estés bien. Muchas gracias por tu respu…" at bounding box center [196, 194] width 243 height 72
click at [255, 196] on textarea "Buenos días, María Belén. Esperamos que estés bien. Muchas gracias por tu respu…" at bounding box center [196, 194] width 243 height 72
click at [274, 194] on textarea "Buenos días, María Belén. Esperamos que estés bien. Muchas gracias por tu respu…" at bounding box center [196, 194] width 243 height 72
drag, startPoint x: 275, startPoint y: 194, endPoint x: 239, endPoint y: 208, distance: 38.0
click at [275, 194] on textarea "Buenos días, María Belén. Esperamos que estés bien. Muchas gracias por tu respu…" at bounding box center [196, 194] width 243 height 72
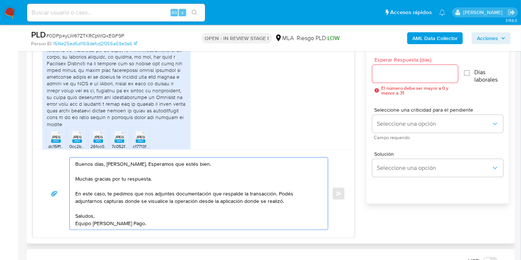
click at [165, 208] on textarea "Buenos días, María Belén. Esperamos que estés bien. Muchas gracias por tu respu…" at bounding box center [196, 194] width 243 height 72
click at [168, 202] on textarea "Buenos días, María Belén. Esperamos que estés bien. Muchas gracias por tu respu…" at bounding box center [196, 194] width 243 height 72
click at [198, 199] on textarea "Buenos días, María Belén. Esperamos que estés bien. Muchas gracias por tu respu…" at bounding box center [196, 194] width 243 height 72
click at [248, 205] on textarea "Buenos días, María Belén. Esperamos que estés bien. Muchas gracias por tu respu…" at bounding box center [196, 194] width 243 height 72
click at [252, 200] on textarea "Buenos días, María Belén. Esperamos que estés bien. Muchas gracias por tu respu…" at bounding box center [196, 194] width 243 height 72
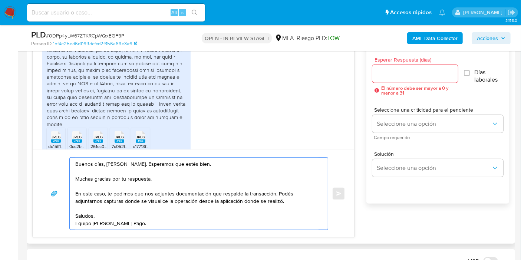
click at [257, 200] on textarea "Buenos días, María Belén. Esperamos que estés bien. Muchas gracias por tu respu…" at bounding box center [196, 194] width 243 height 72
type textarea "Buenos días, María Belén. Esperamos que estés bien. Muchas gracias por tu respu…"
click at [436, 72] on input "Esperar Respuesta (días)" at bounding box center [415, 74] width 86 height 10
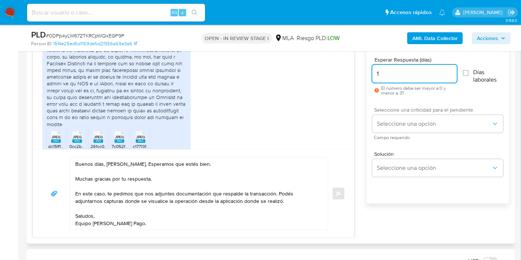
type input "1"
click at [417, 113] on div "Seleccione una criticidad para el pendiente Seleccione una opción Campo requeri…" at bounding box center [437, 123] width 131 height 32
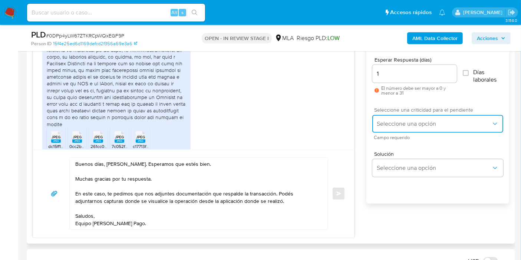
click at [407, 127] on button "Seleccione una opción" at bounding box center [437, 124] width 131 height 18
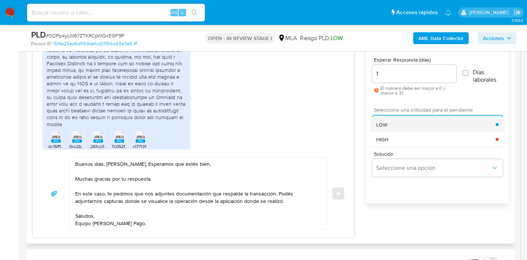
click at [405, 123] on div "LOW" at bounding box center [435, 124] width 119 height 15
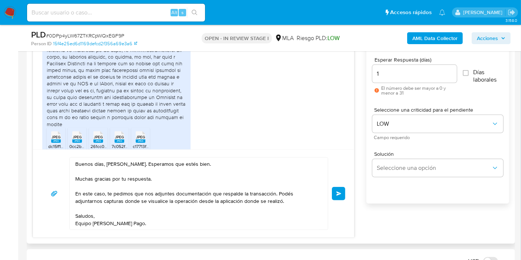
click at [335, 188] on button "Enviar" at bounding box center [338, 193] width 13 height 13
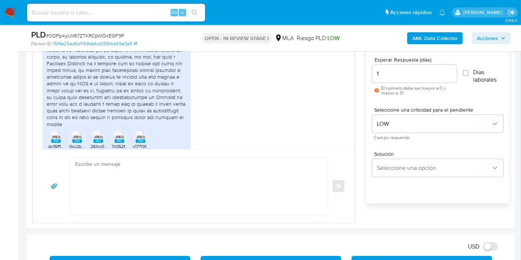
scroll to position [1146, 0]
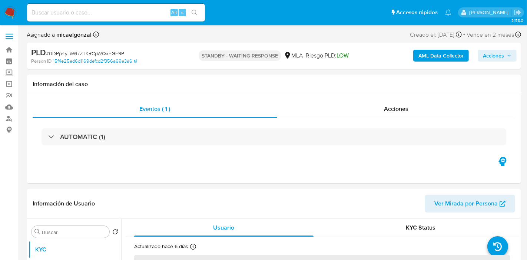
select select "10"
